Goal: Use online tool/utility: Utilize a website feature to perform a specific function

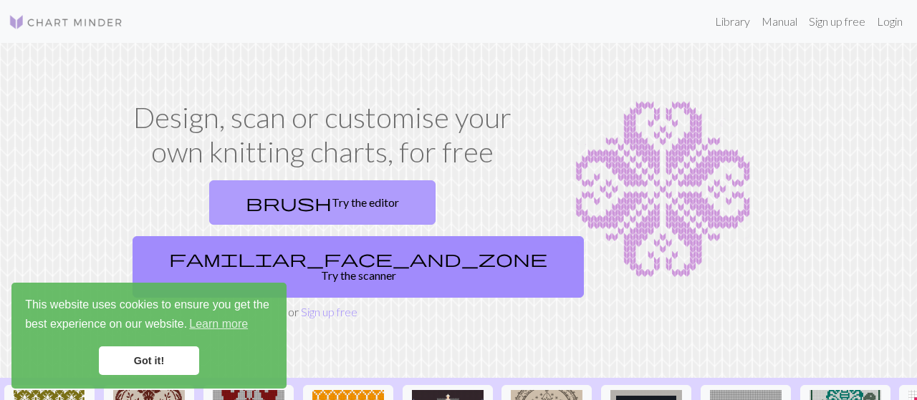
click at [221, 192] on link "brush Try the editor" at bounding box center [322, 203] width 226 height 44
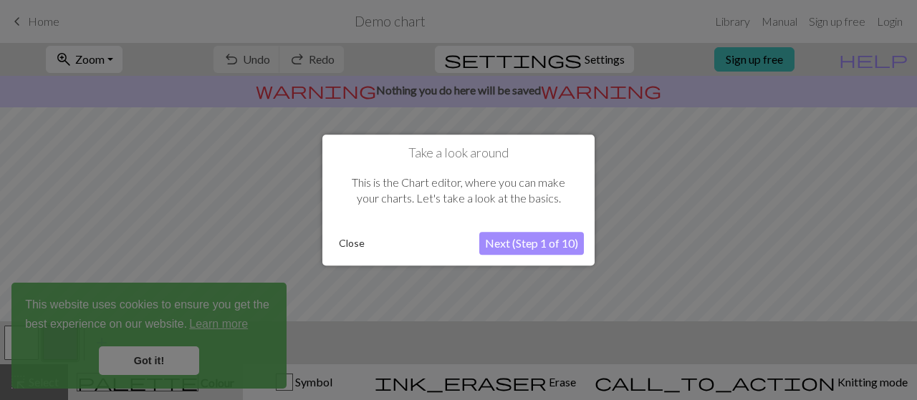
click at [520, 234] on button "Next (Step 1 of 10)" at bounding box center [531, 243] width 105 height 23
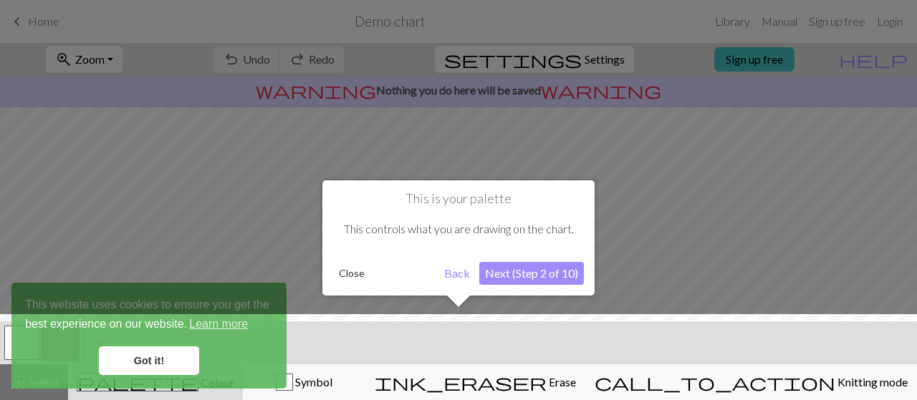
click at [159, 356] on div at bounding box center [458, 360] width 931 height 93
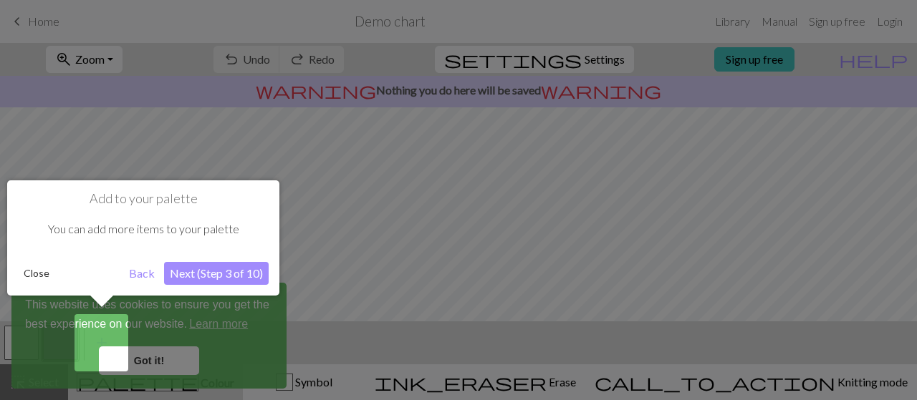
click at [135, 355] on div at bounding box center [458, 200] width 917 height 400
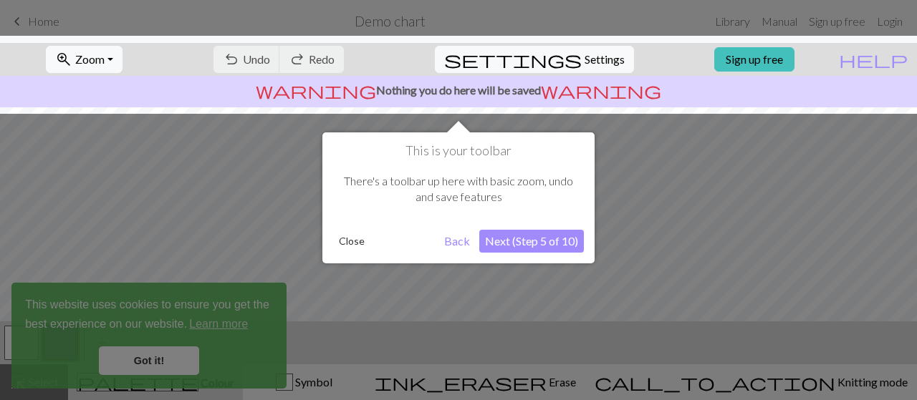
click at [154, 362] on div at bounding box center [458, 200] width 917 height 400
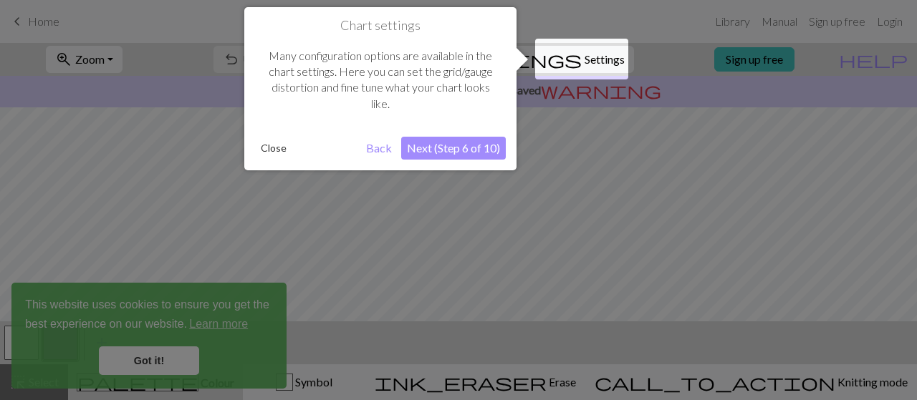
click at [154, 362] on div at bounding box center [458, 200] width 917 height 400
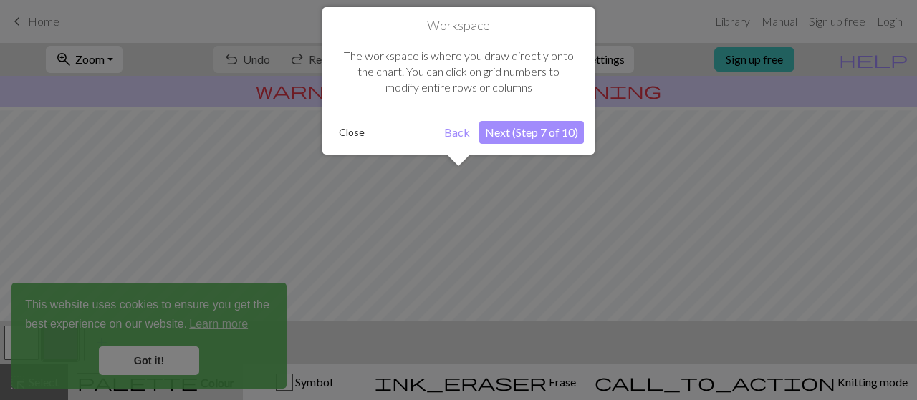
scroll to position [85, 0]
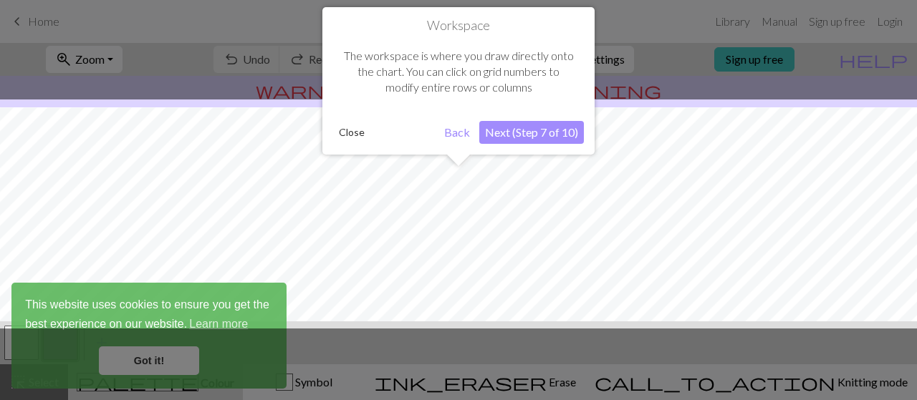
click at [458, 132] on button "Back" at bounding box center [456, 132] width 37 height 23
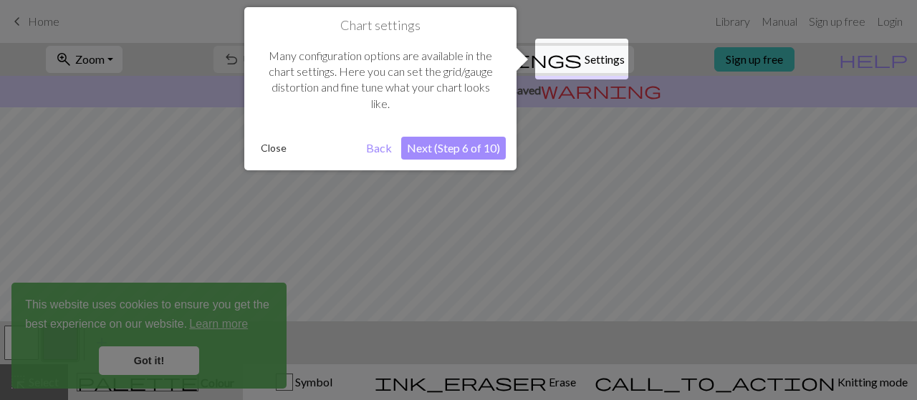
click at [383, 147] on button "Back" at bounding box center [378, 148] width 37 height 23
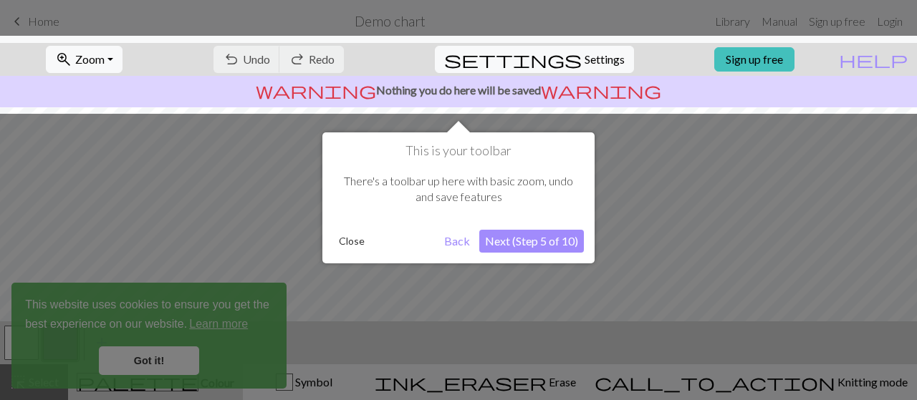
click at [453, 241] on button "Back" at bounding box center [456, 241] width 37 height 23
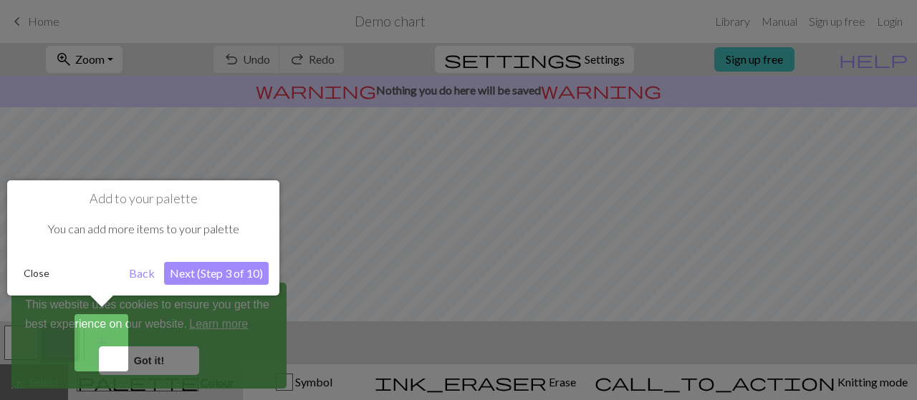
click at [144, 276] on button "Back" at bounding box center [141, 273] width 37 height 23
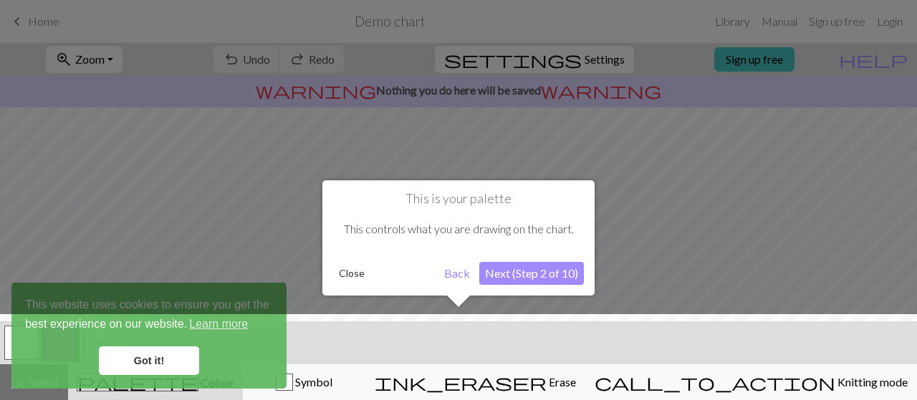
click at [213, 322] on div at bounding box center [458, 360] width 931 height 93
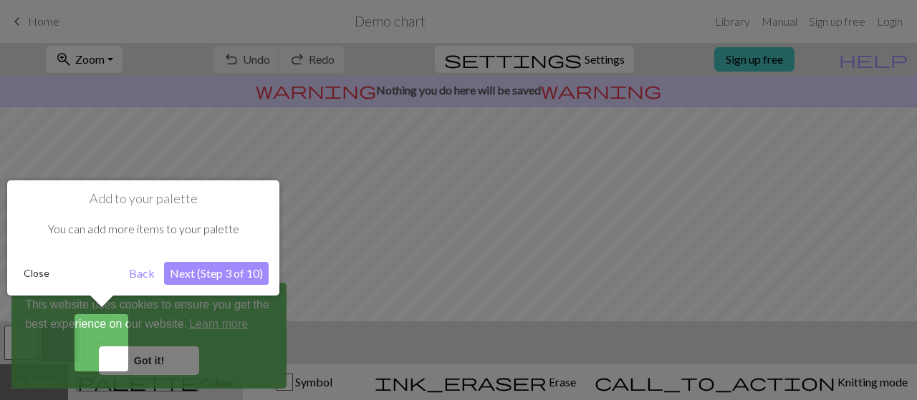
click at [350, 345] on div at bounding box center [458, 200] width 917 height 400
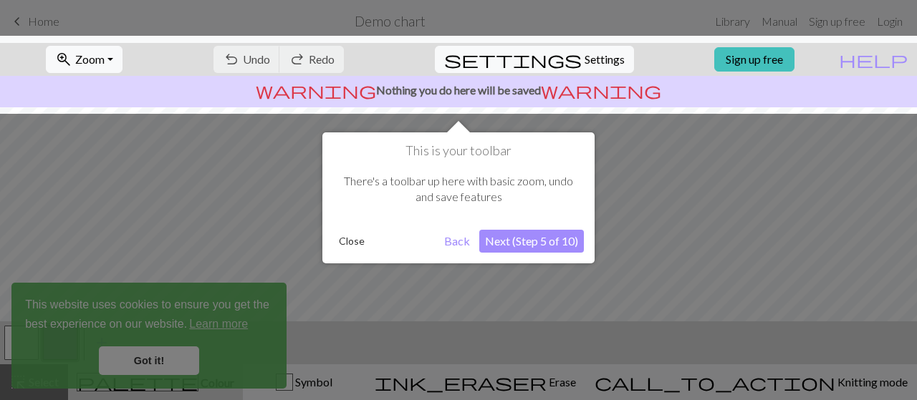
click at [229, 355] on div at bounding box center [458, 200] width 917 height 400
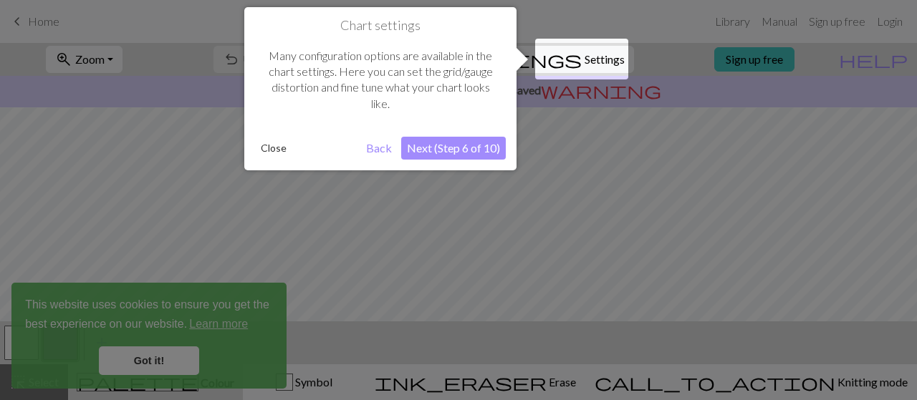
click at [141, 360] on div at bounding box center [458, 200] width 917 height 400
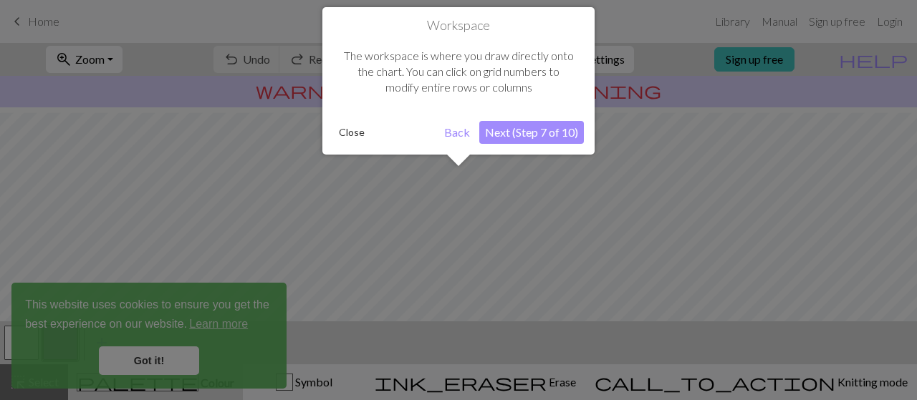
scroll to position [170, 0]
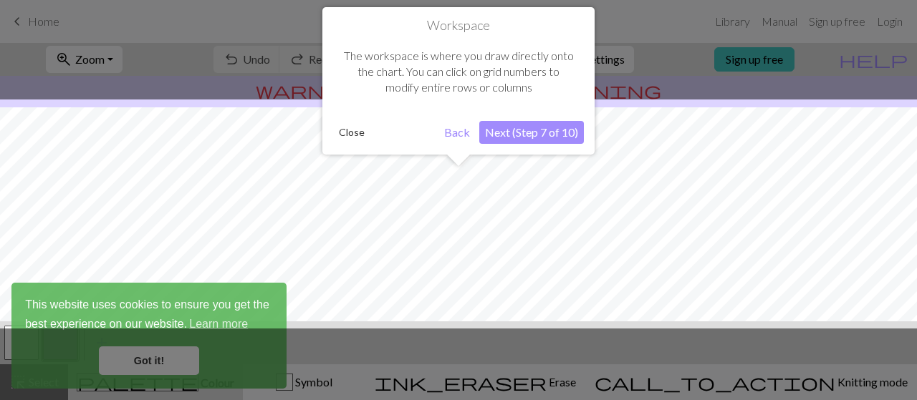
click at [141, 360] on div at bounding box center [458, 200] width 917 height 400
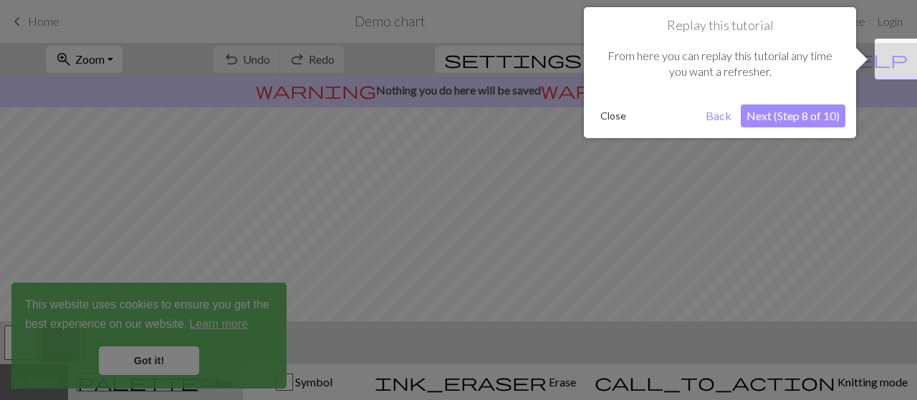
click at [141, 360] on div at bounding box center [458, 200] width 917 height 400
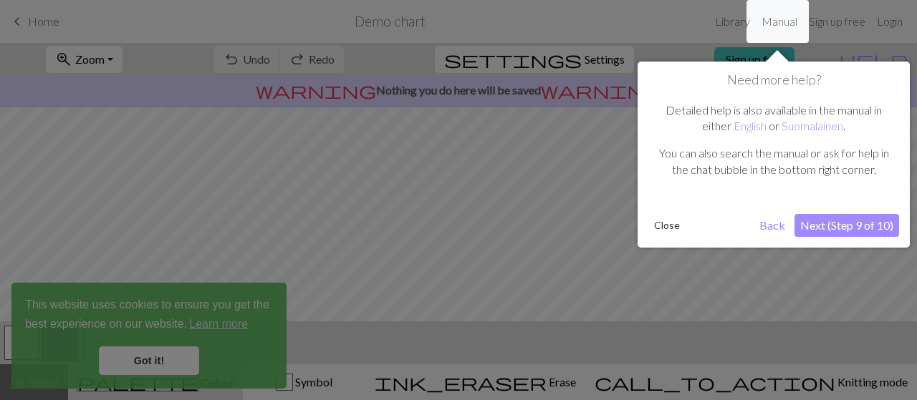
click at [141, 360] on div at bounding box center [458, 200] width 917 height 400
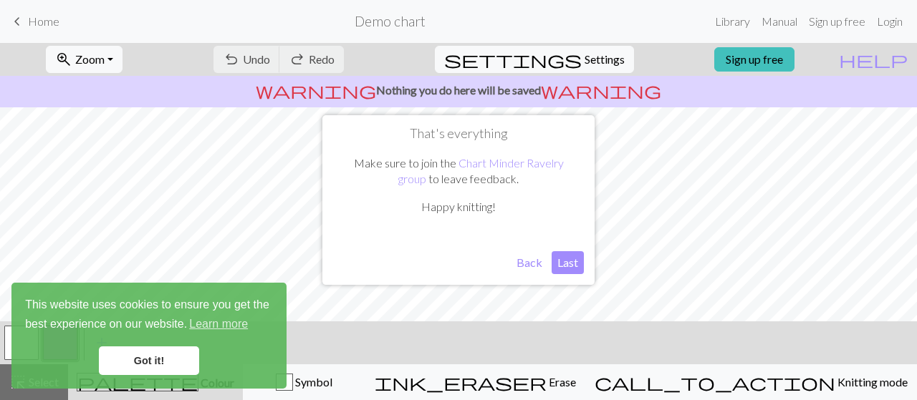
click at [141, 360] on link "Got it!" at bounding box center [149, 361] width 100 height 29
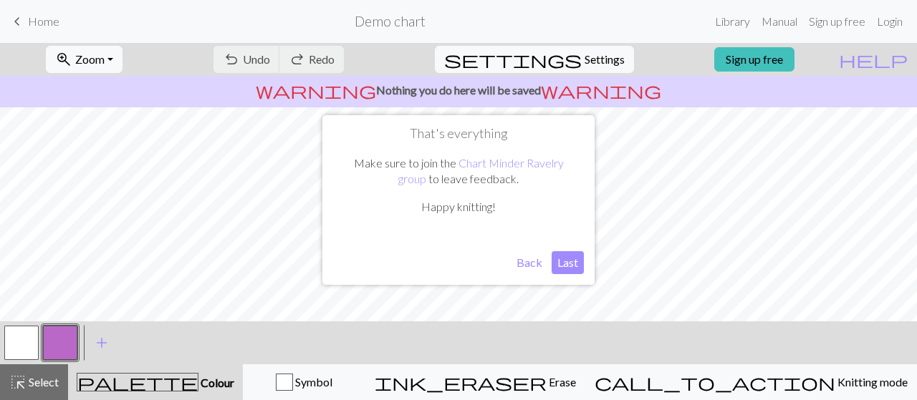
click at [538, 264] on button "Back" at bounding box center [529, 262] width 37 height 23
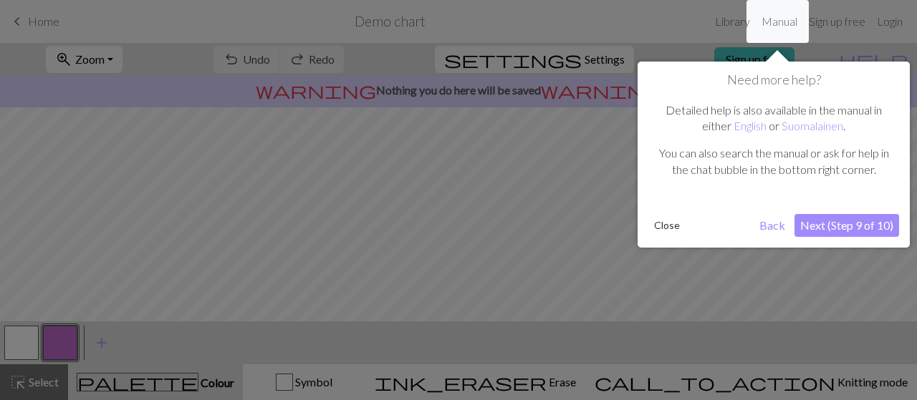
click at [75, 215] on div at bounding box center [458, 200] width 917 height 400
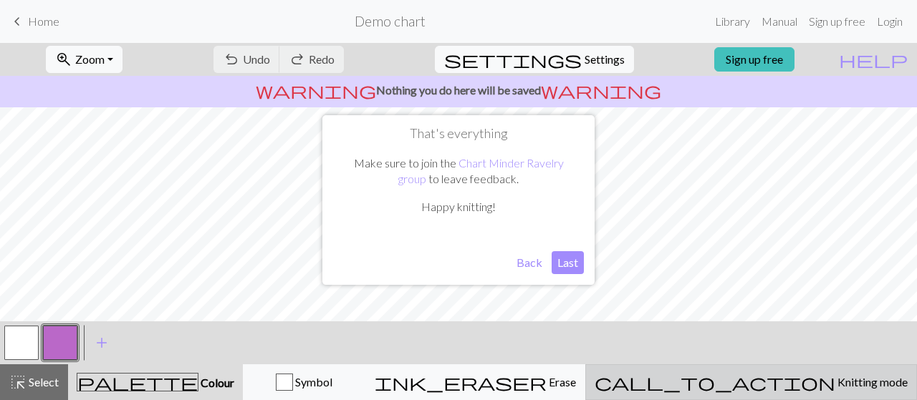
click at [778, 378] on span "call_to_action" at bounding box center [715, 383] width 241 height 20
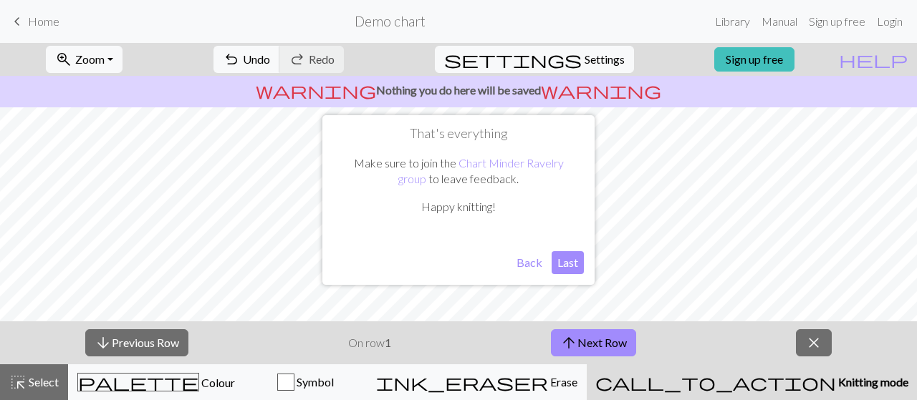
click at [567, 259] on button "Last" at bounding box center [568, 262] width 32 height 23
click at [836, 380] on span "Knitting mode" at bounding box center [872, 382] width 72 height 14
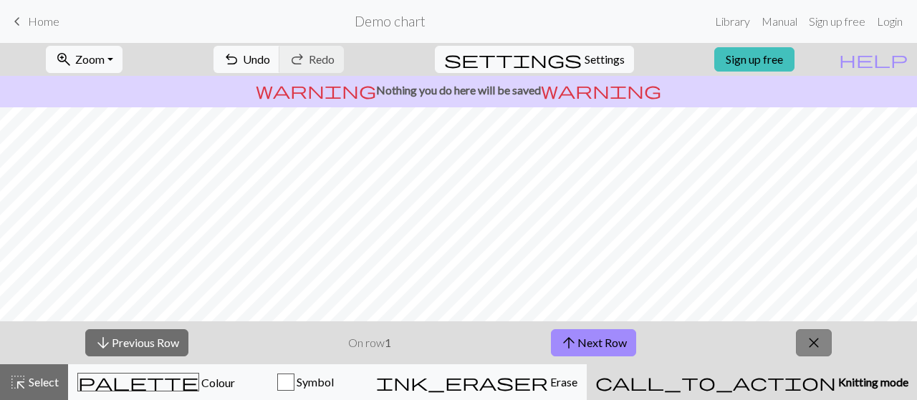
click at [820, 345] on span "close" at bounding box center [813, 343] width 17 height 20
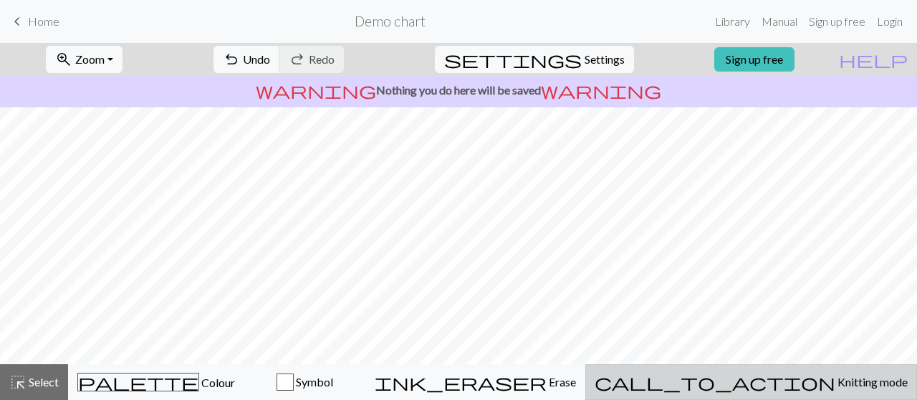
click at [774, 380] on span "call_to_action" at bounding box center [715, 383] width 241 height 20
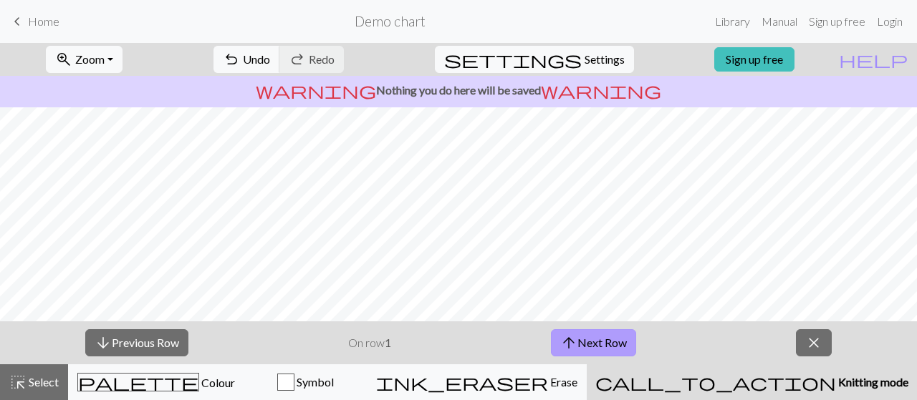
click at [618, 334] on button "arrow_upward Next Row" at bounding box center [593, 343] width 85 height 27
click at [158, 337] on button "arrow_downward Previous Row" at bounding box center [136, 343] width 103 height 27
click at [42, 383] on span "Select" at bounding box center [43, 382] width 32 height 14
click at [32, 16] on span "Home" at bounding box center [44, 21] width 32 height 14
